Goal: Information Seeking & Learning: Find specific fact

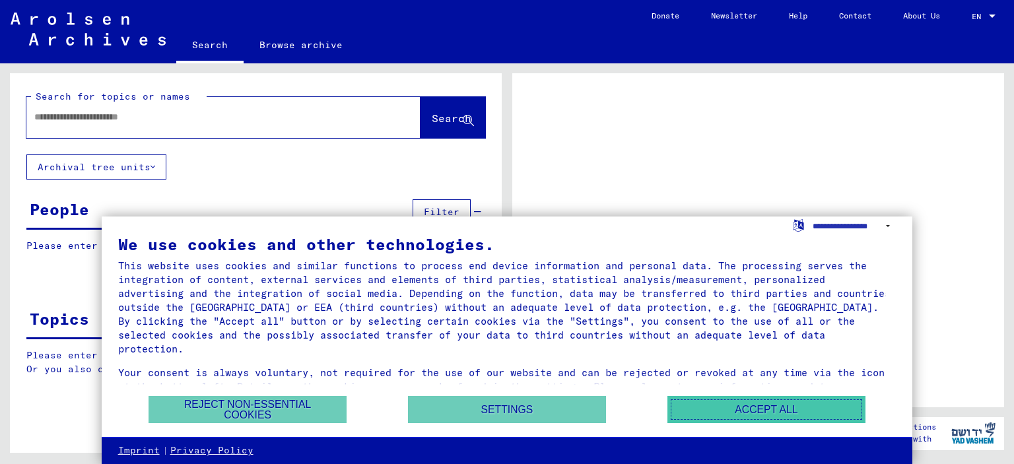
click at [763, 406] on button "Accept all" at bounding box center [766, 409] width 198 height 27
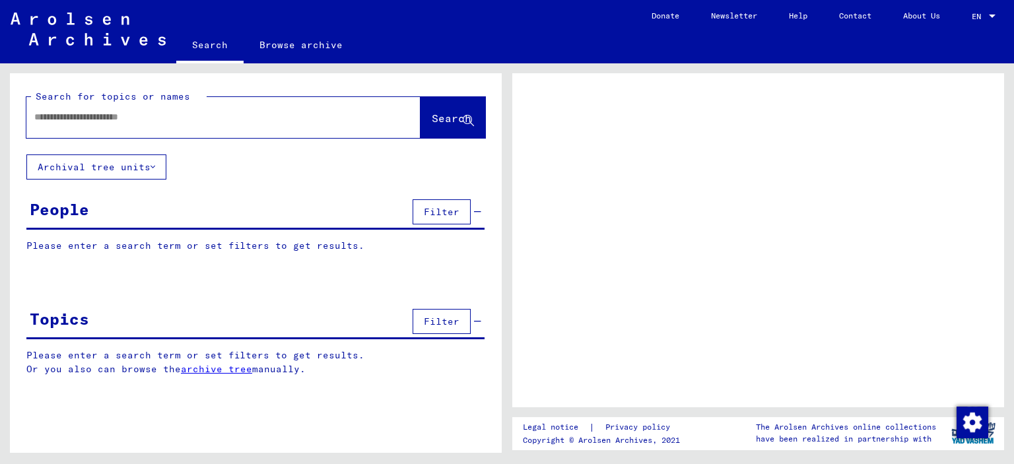
click at [313, 121] on input "text" at bounding box center [211, 117] width 355 height 14
type input "*****"
click at [449, 115] on span "Search" at bounding box center [452, 118] width 40 height 13
drag, startPoint x: 1006, startPoint y: 170, endPoint x: 1001, endPoint y: 211, distance: 41.3
click at [1002, 200] on div "Legal notice | Privacy policy Copyright © Arolsen Archives, 2021 The Arolsen Ar…" at bounding box center [761, 258] width 507 height 390
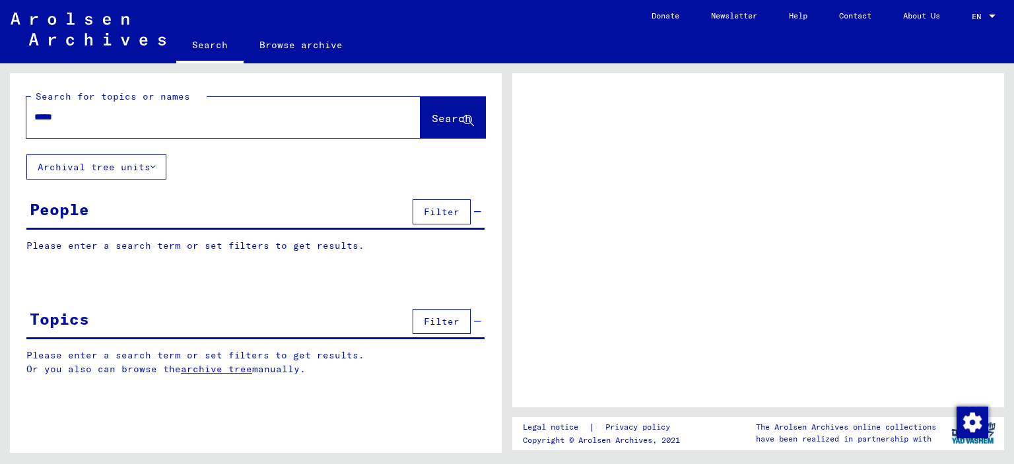
click at [460, 123] on span "Search" at bounding box center [452, 118] width 40 height 13
click at [234, 118] on input "*****" at bounding box center [211, 117] width 355 height 14
click at [432, 120] on span "Search" at bounding box center [452, 118] width 40 height 13
click at [436, 213] on span "Filter" at bounding box center [442, 212] width 36 height 12
click at [310, 245] on p "Please enter a search term or set filters to get results." at bounding box center [255, 246] width 458 height 14
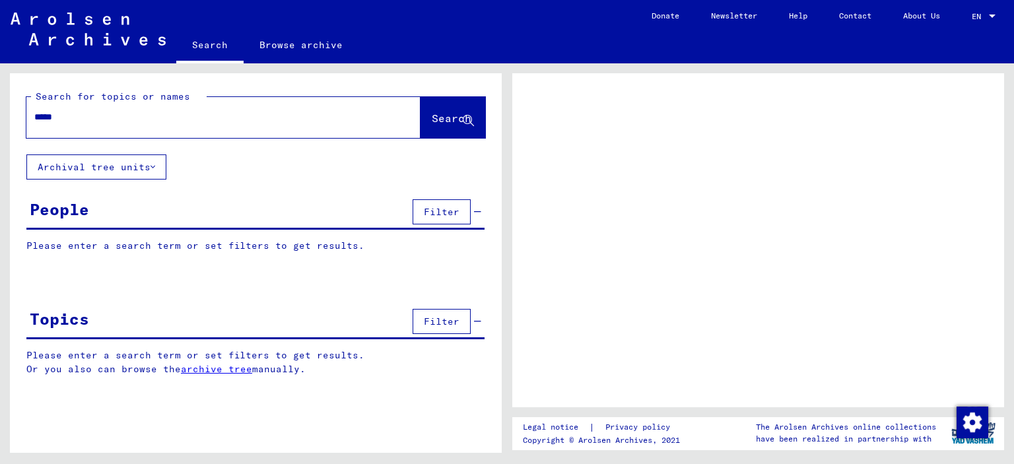
click at [108, 164] on button "Archival tree units" at bounding box center [96, 166] width 140 height 25
click at [685, 341] on div at bounding box center [758, 240] width 492 height 334
